Goal: Information Seeking & Learning: Check status

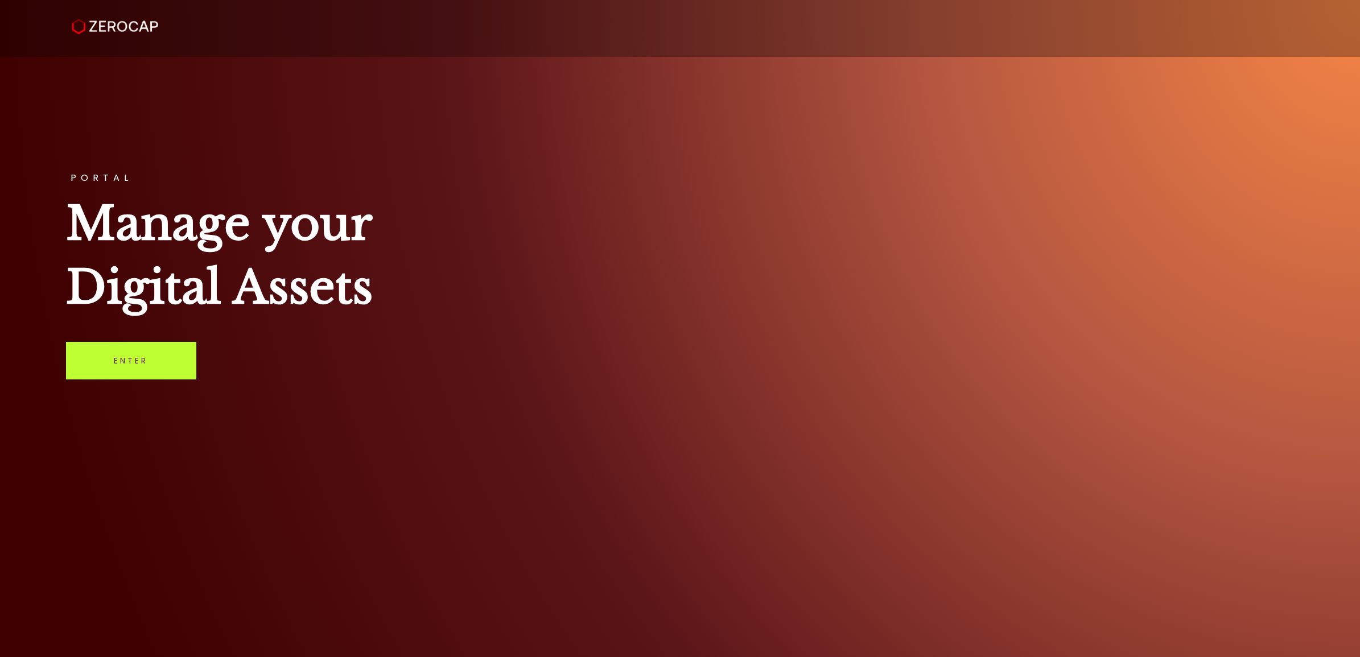
click at [129, 360] on link "Enter" at bounding box center [131, 361] width 130 height 38
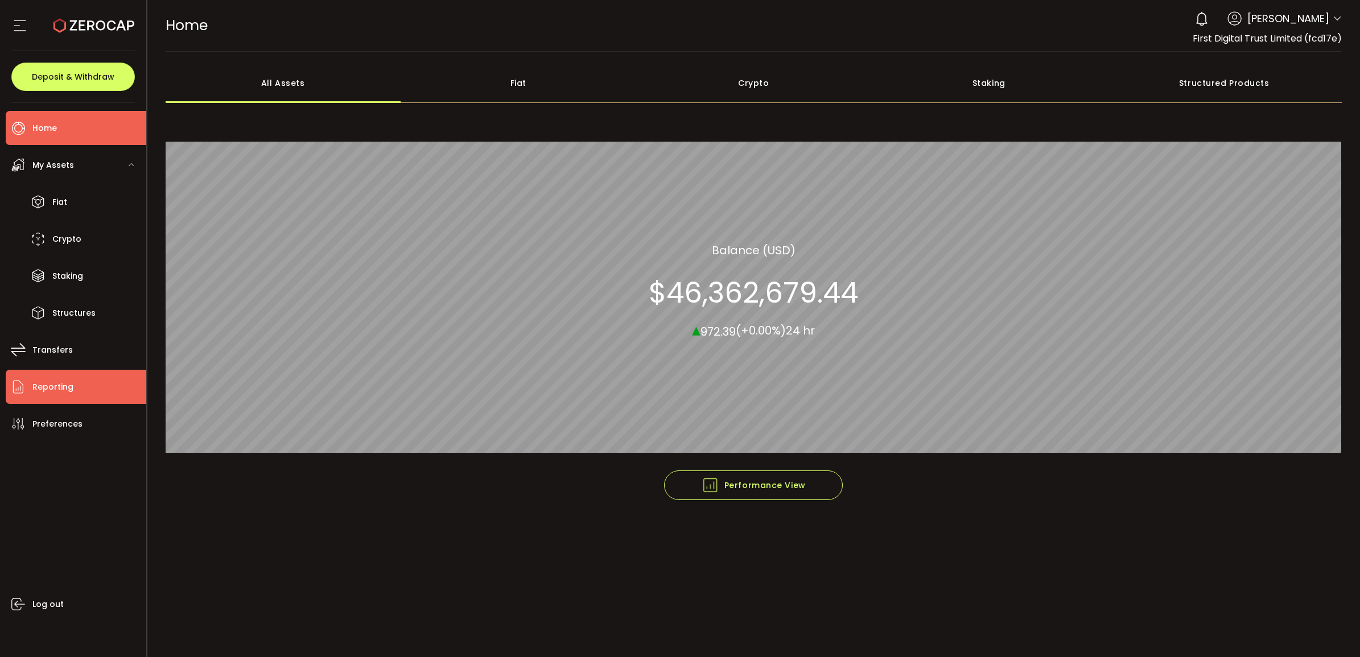
click at [67, 385] on span "Reporting" at bounding box center [52, 387] width 41 height 16
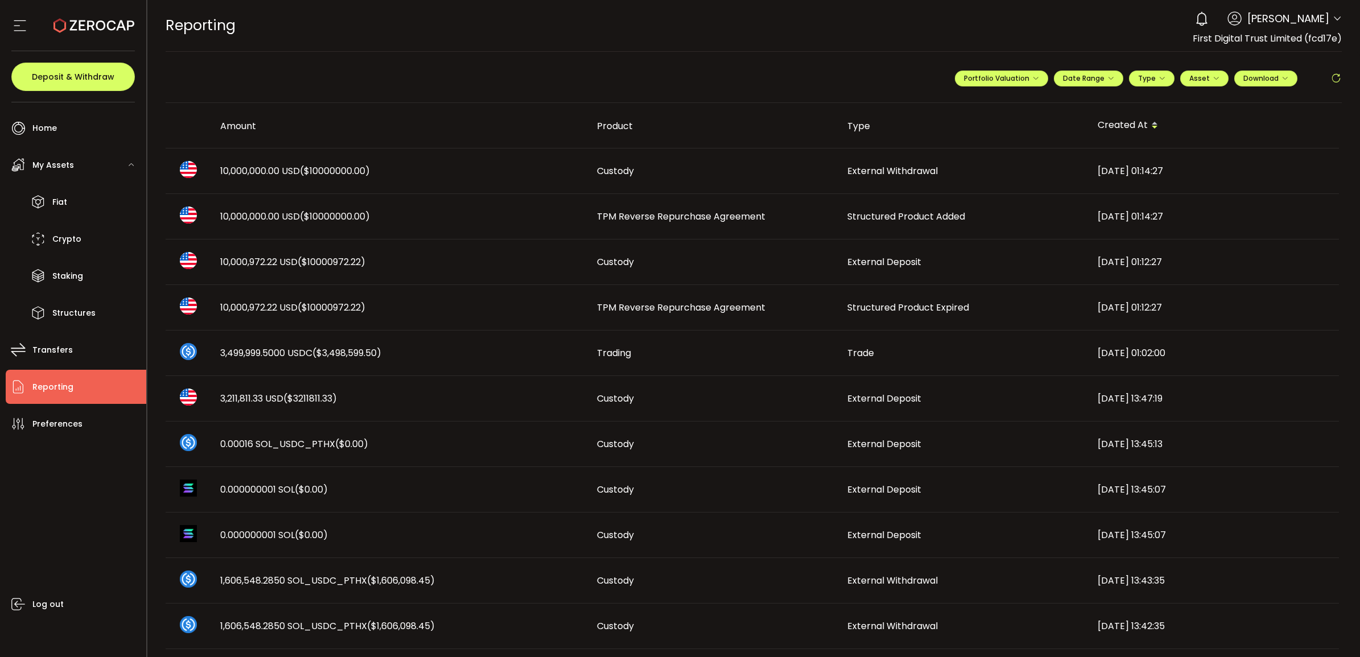
scroll to position [71, 0]
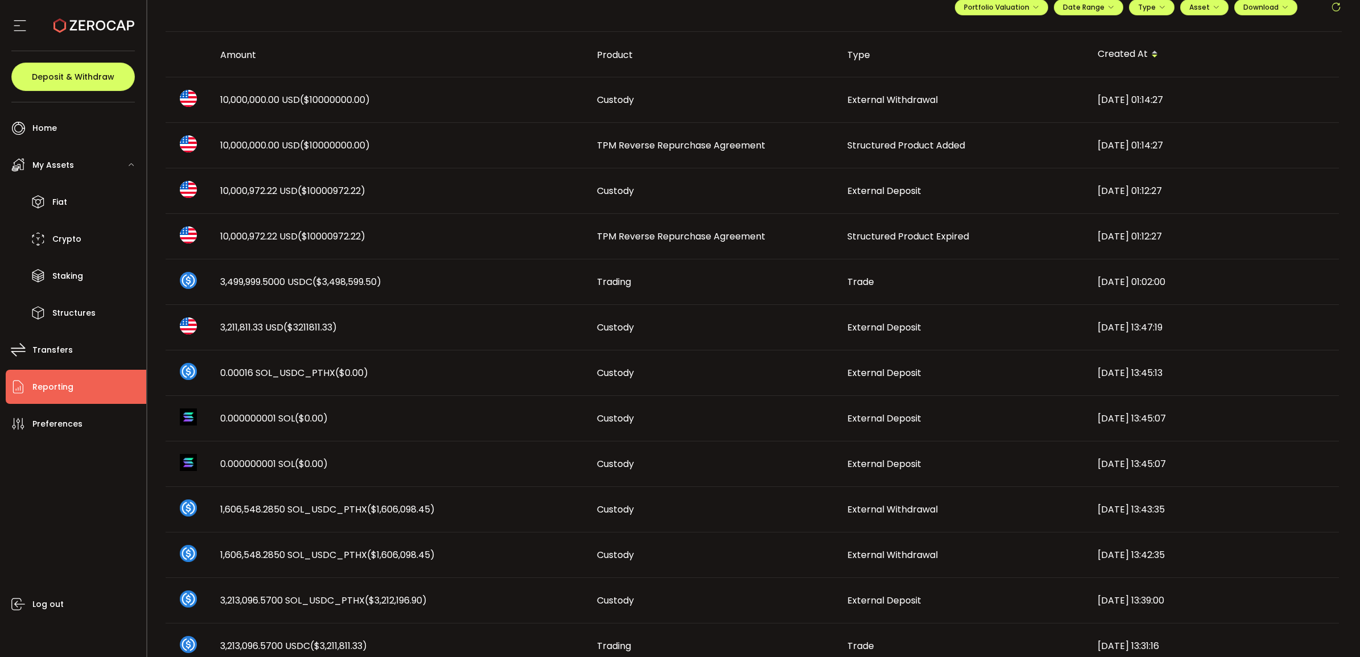
click at [741, 238] on span "TPM Reverse Repurchase Agreement" at bounding box center [681, 236] width 168 height 13
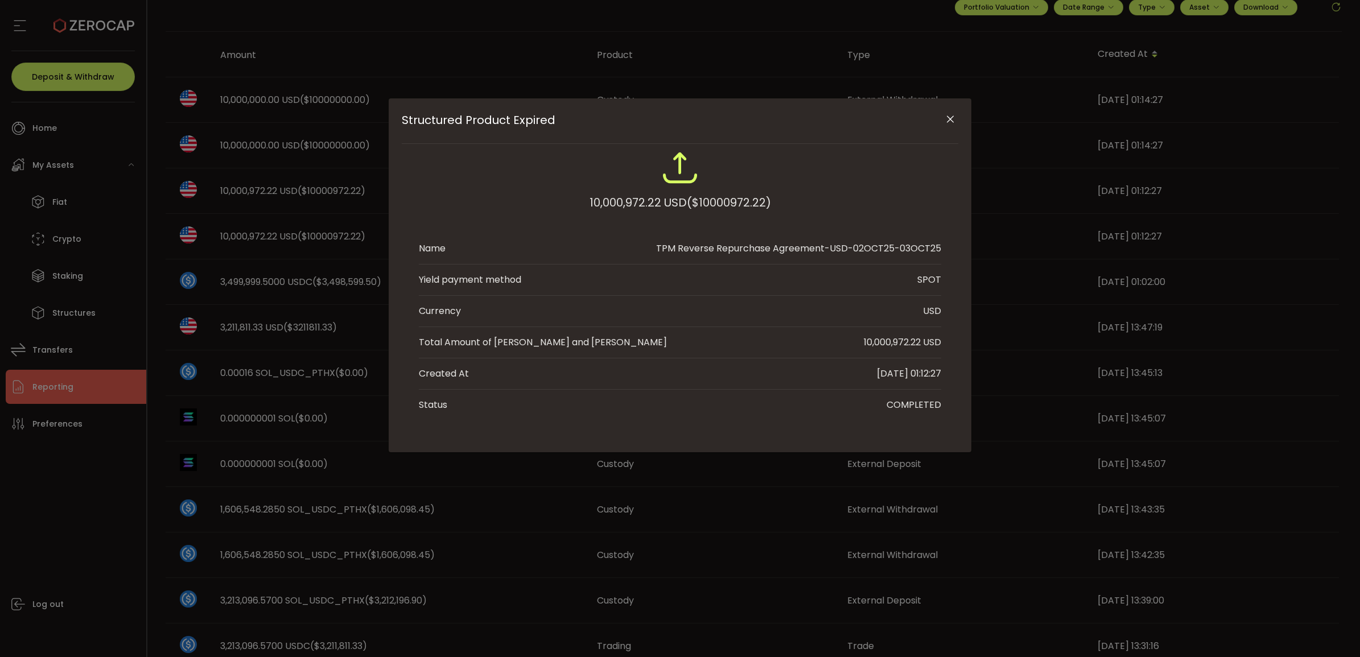
click at [949, 122] on icon "Close" at bounding box center [949, 119] width 11 height 11
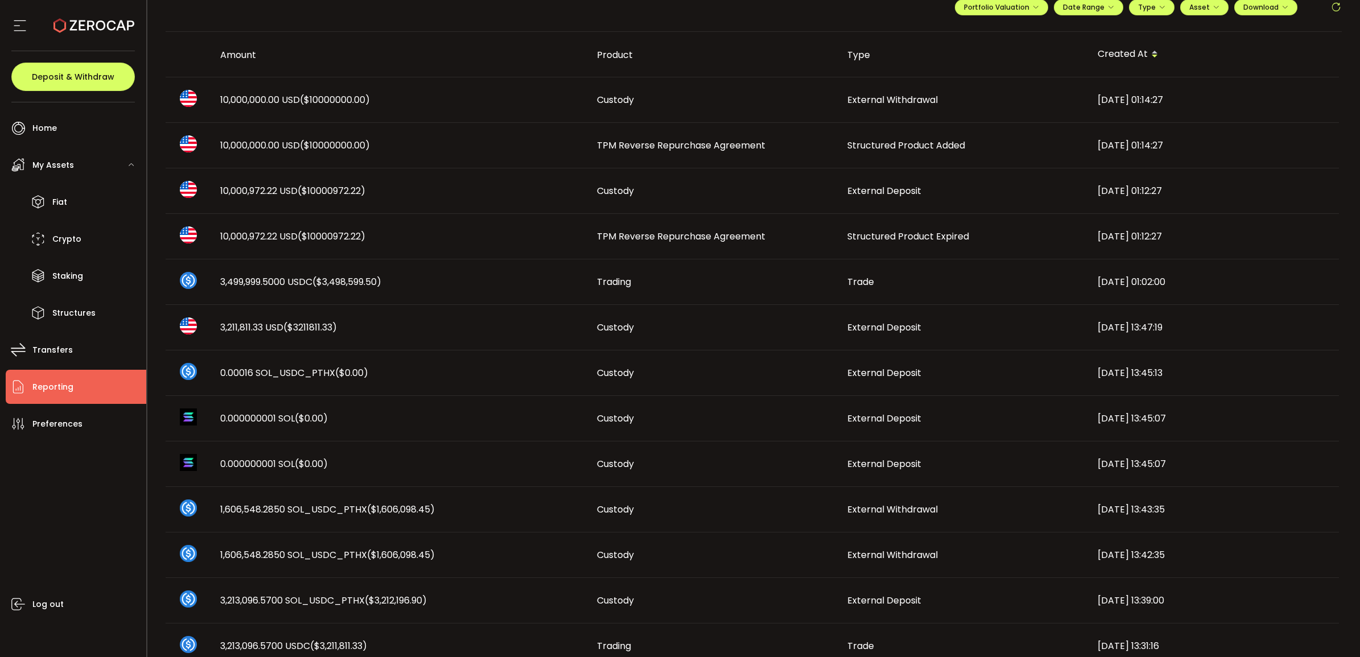
click at [641, 146] on span "TPM Reverse Repurchase Agreement" at bounding box center [681, 145] width 168 height 13
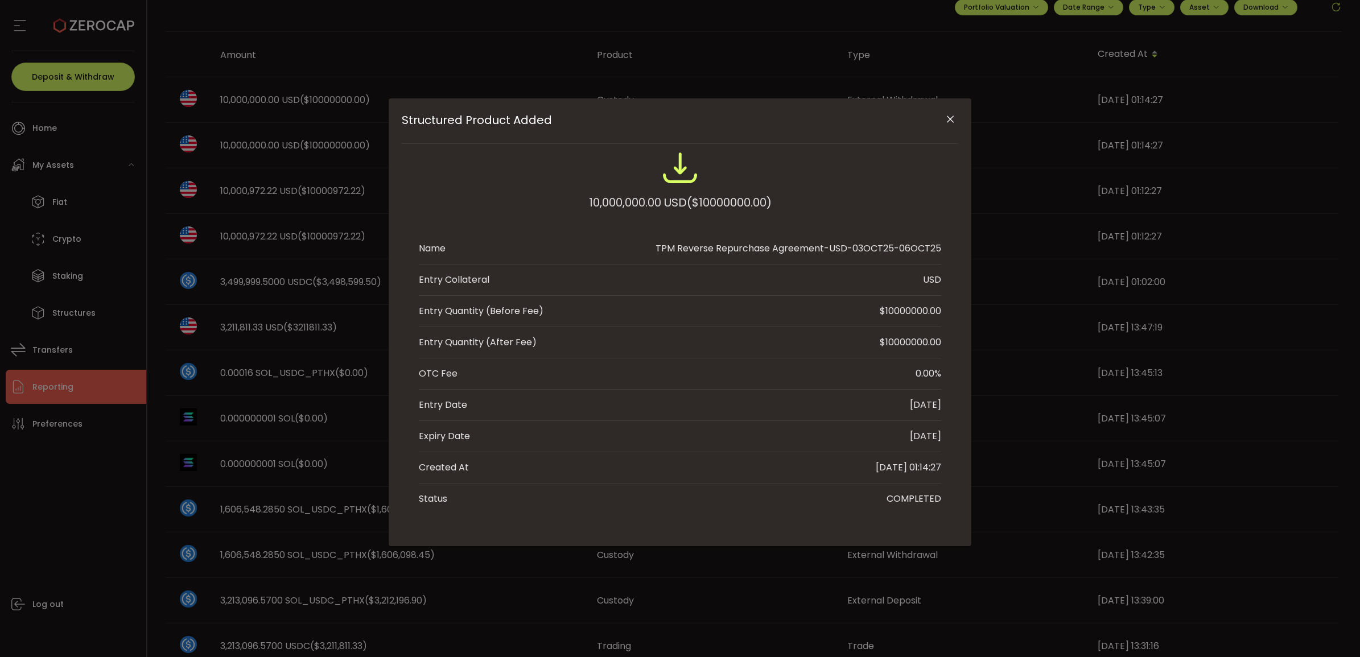
click at [948, 114] on icon "Close" at bounding box center [949, 119] width 11 height 11
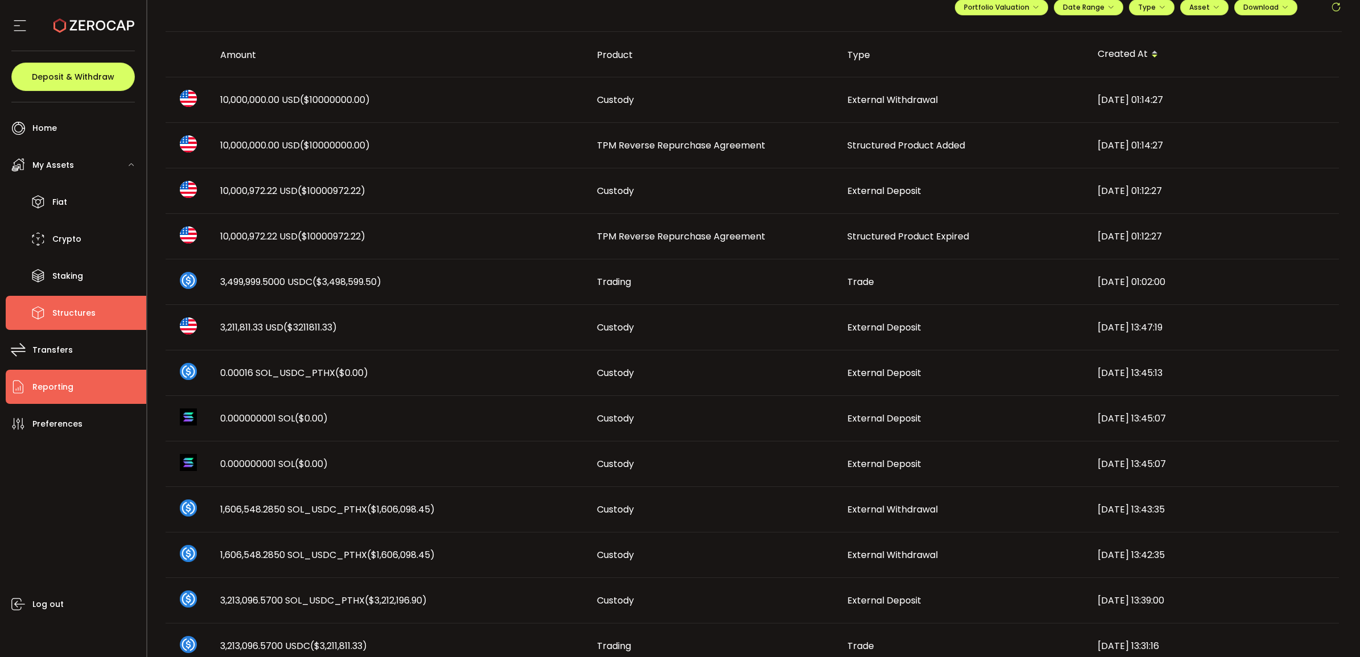
click at [91, 299] on li "Structures" at bounding box center [76, 313] width 141 height 34
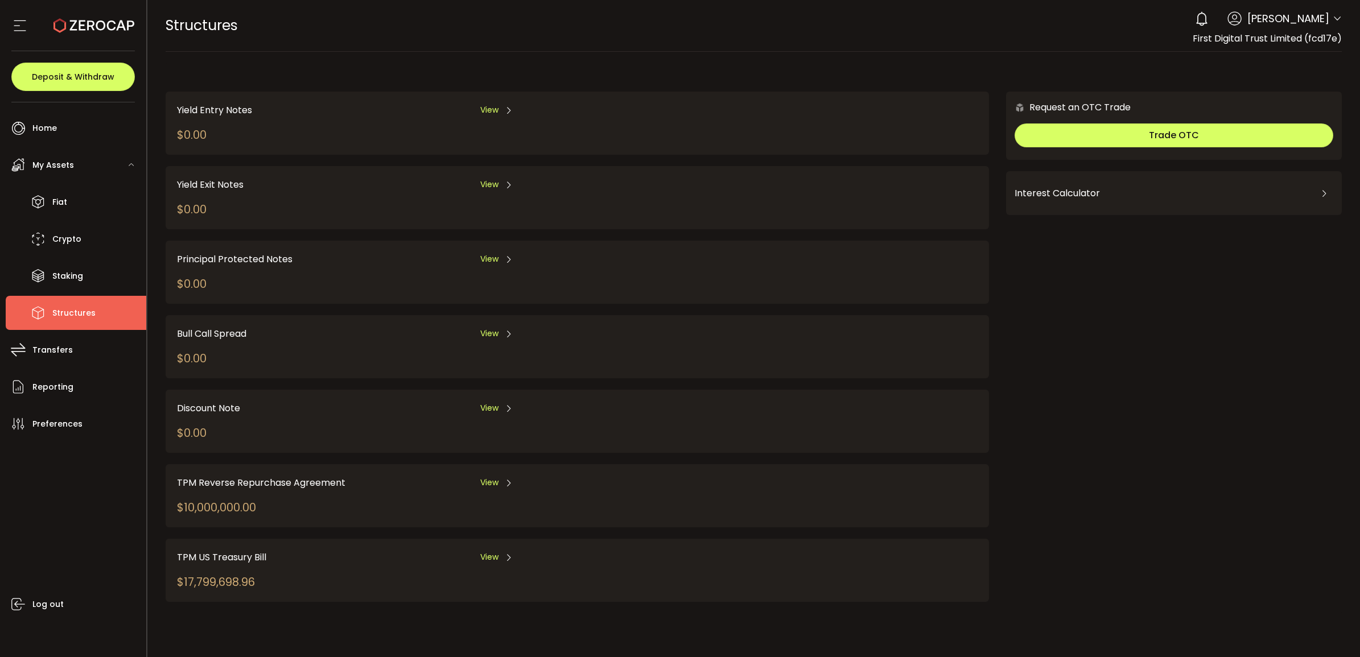
click at [499, 476] on div "View" at bounding box center [496, 483] width 33 height 14
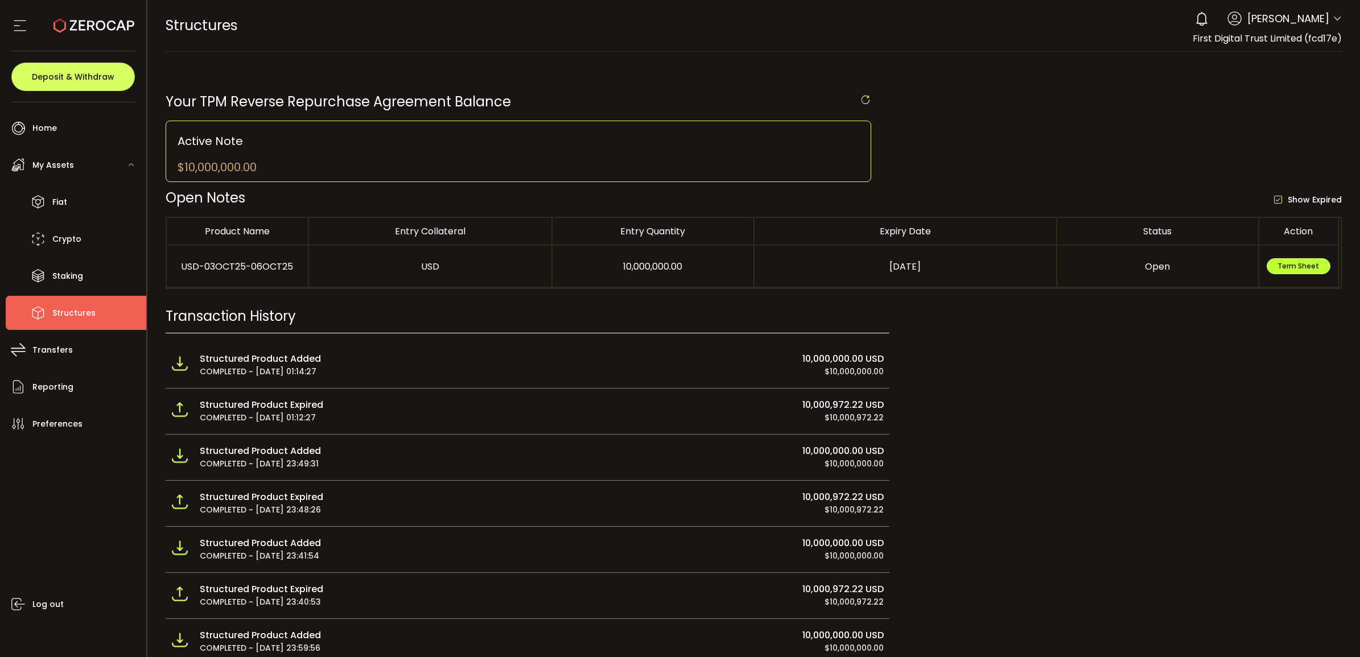
click at [1304, 261] on button "Term Sheet" at bounding box center [1298, 266] width 64 height 16
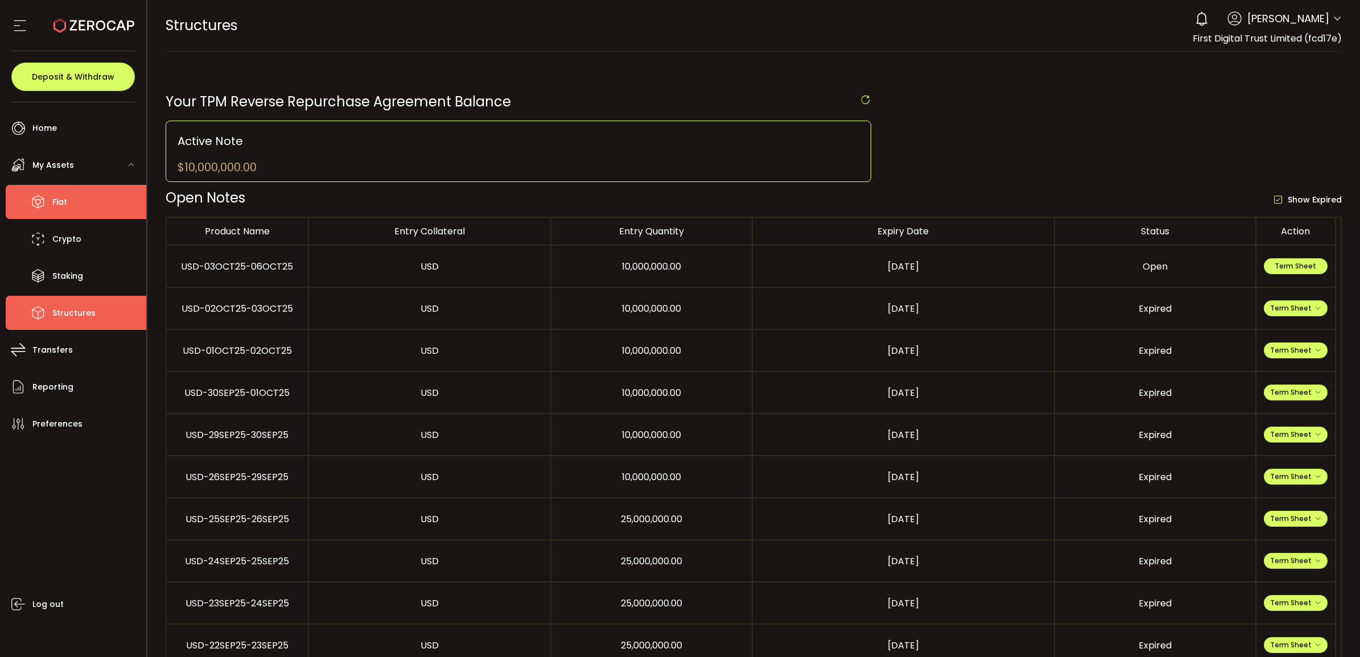
click at [98, 199] on li "Fiat" at bounding box center [76, 202] width 141 height 34
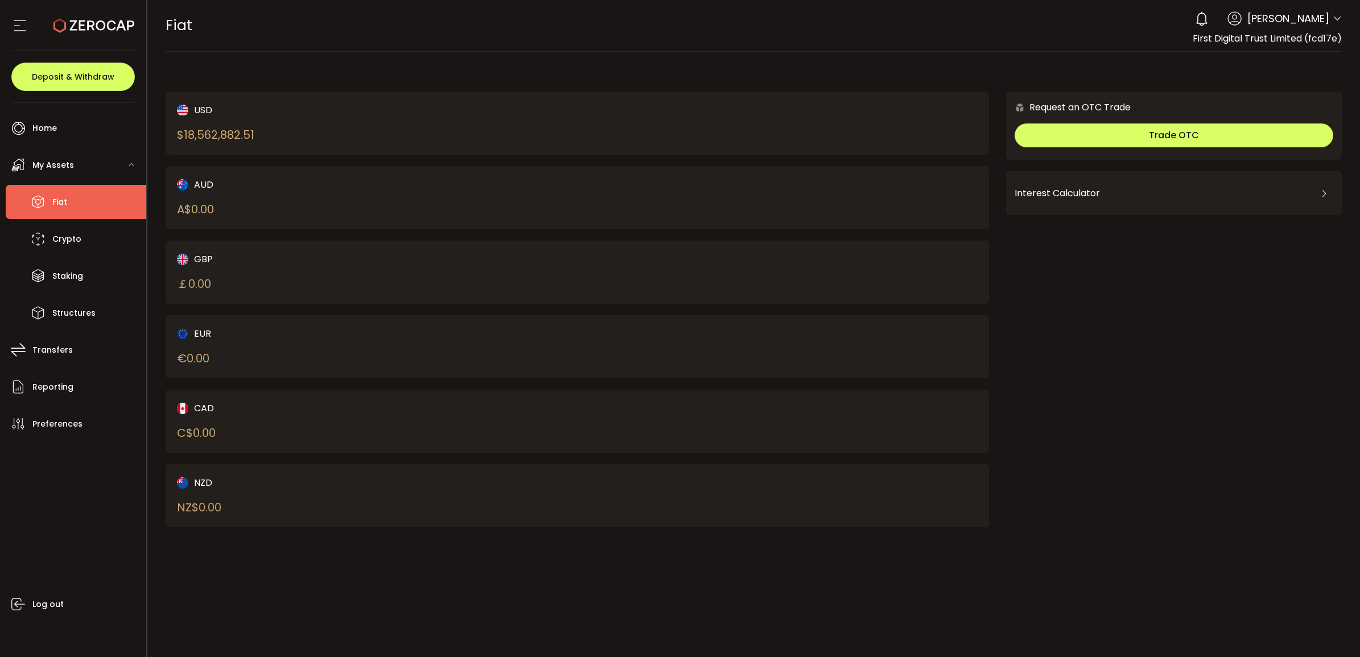
click at [213, 138] on div "$ 18,562,882.51" at bounding box center [215, 134] width 77 height 17
copy div "18,562,882.51"
click at [65, 302] on li "Structures" at bounding box center [76, 313] width 141 height 34
